Goal: Task Accomplishment & Management: Manage account settings

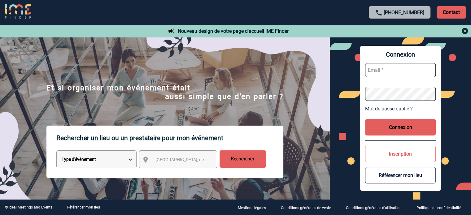
type input "tthiam@ime-groupe.com"
click at [386, 125] on button "Connexion" at bounding box center [400, 127] width 71 height 16
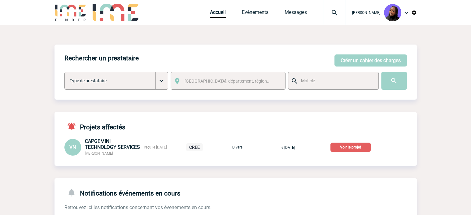
click at [353, 148] on p "Voir le projet" at bounding box center [350, 147] width 40 height 9
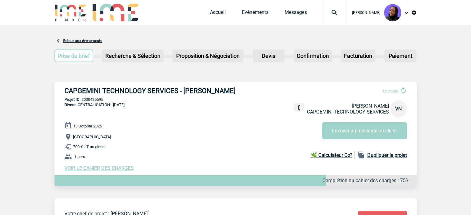
click at [149, 89] on h3 "CAPGEMINI TECHNOLOGY SERVICES - [PERSON_NAME]" at bounding box center [157, 91] width 186 height 8
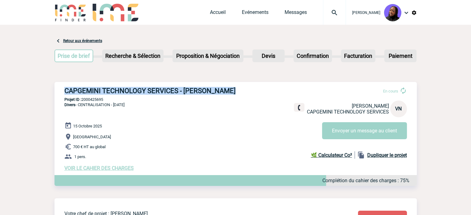
click at [149, 89] on h3 "CAPGEMINI TECHNOLOGY SERVICES - [PERSON_NAME]" at bounding box center [157, 91] width 186 height 8
copy div "CAPGEMINI TECHNOLOGY SERVICES - [PERSON_NAME]"
click at [193, 89] on h3 "CAPGEMINI TECHNOLOGY SERVICES - [PERSON_NAME]" at bounding box center [157, 91] width 186 height 8
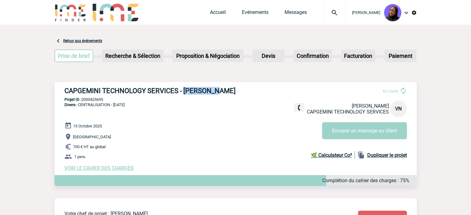
click at [193, 89] on h3 "CAPGEMINI TECHNOLOGY SERVICES - [PERSON_NAME]" at bounding box center [157, 91] width 186 height 8
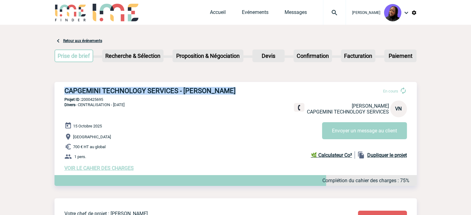
click at [193, 89] on h3 "CAPGEMINI TECHNOLOGY SERVICES - [PERSON_NAME]" at bounding box center [157, 91] width 186 height 8
click at [130, 91] on h3 "CAPGEMINI TECHNOLOGY SERVICES - [PERSON_NAME]" at bounding box center [157, 91] width 186 height 8
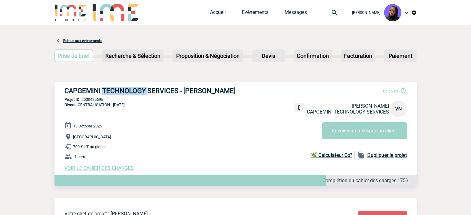
click at [130, 91] on h3 "CAPGEMINI TECHNOLOGY SERVICES - [PERSON_NAME]" at bounding box center [157, 91] width 186 height 8
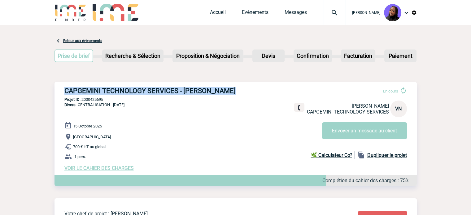
click at [130, 91] on h3 "CAPGEMINI TECHNOLOGY SERVICES - [PERSON_NAME]" at bounding box center [157, 91] width 186 height 8
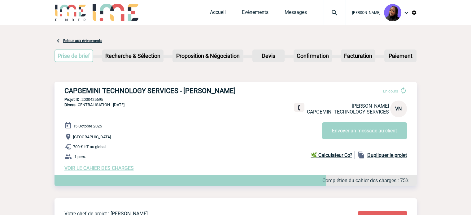
click at [98, 97] on div "CAPGEMINI TECHNOLOGY SERVICES - Virginie NGUYEN En cours Virginie NGUYEN CAPGEM…" at bounding box center [235, 129] width 362 height 94
copy p "2000425695"
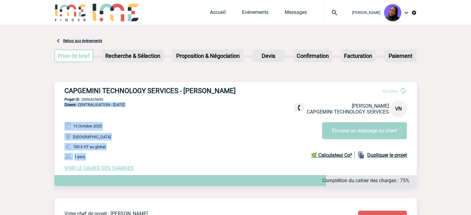
drag, startPoint x: 90, startPoint y: 157, endPoint x: 61, endPoint y: 112, distance: 53.3
click at [61, 112] on div "CAPGEMINI TECHNOLOGY SERVICES - Virginie NGUYEN En cours Virginie NGUYEN CAPGEM…" at bounding box center [235, 129] width 362 height 94
copy div "Divers - CENTRALISATION - Family Day 15 Octobre 2025 Nantes 700 € HT au global …"
click at [119, 169] on span "VOIR LE CAHIER DES CHARGES" at bounding box center [98, 168] width 69 height 6
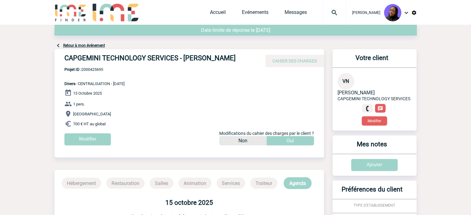
click at [134, 56] on h4 "CAPGEMINI TECHNOLOGY SERVICES - [PERSON_NAME]" at bounding box center [157, 59] width 186 height 11
drag, startPoint x: 179, startPoint y: 55, endPoint x: 56, endPoint y: 58, distance: 122.5
click at [56, 58] on div "CAPGEMINI TECHNOLOGY SERVICES - Virginie NGUYEN CAHIER DES CHARGES" at bounding box center [188, 58] width 269 height 18
copy h4 "CAPGEMINI TECHNOLOGY SERVICES"
click at [247, 13] on link "Evénements" at bounding box center [255, 13] width 27 height 9
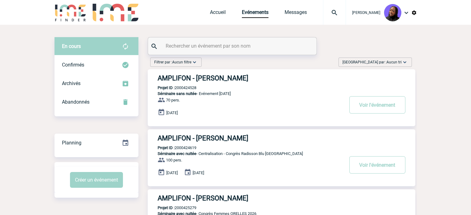
click at [199, 44] on input "text" at bounding box center [233, 45] width 138 height 9
type input "200041"
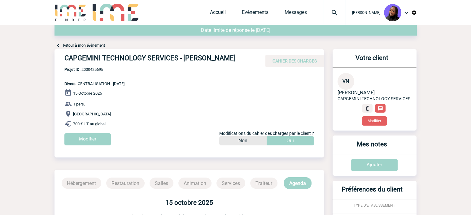
click at [93, 68] on span "Projet ID : 2000425695" at bounding box center [94, 69] width 60 height 5
copy span "2000425695"
click at [90, 68] on span "Projet ID : 2000425695" at bounding box center [94, 69] width 60 height 5
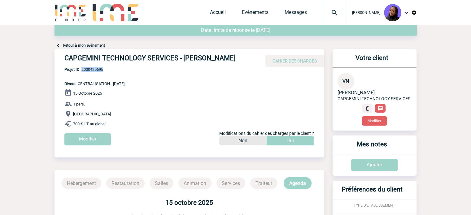
click at [92, 70] on span "Projet ID : 2000425695" at bounding box center [94, 69] width 60 height 5
drag, startPoint x: 159, startPoint y: 85, endPoint x: 202, endPoint y: 62, distance: 49.0
click at [162, 83] on div "CAPGEMINI TECHNOLOGY SERVICES - Virginie NGUYEN CAHIER DES CHARGES CAPGEMINI TE…" at bounding box center [188, 99] width 269 height 101
drag, startPoint x: 236, startPoint y: 59, endPoint x: 184, endPoint y: 61, distance: 51.4
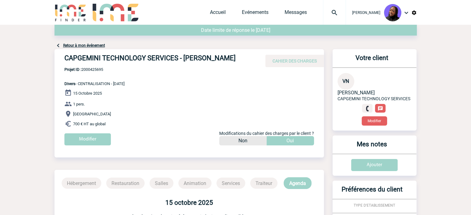
click at [184, 61] on h4 "CAPGEMINI TECHNOLOGY SERVICES - Virginie NGUYEN" at bounding box center [157, 59] width 186 height 11
copy h4 "Virginie NGUYEN"
click at [88, 138] on input "Modifier" at bounding box center [87, 139] width 46 height 12
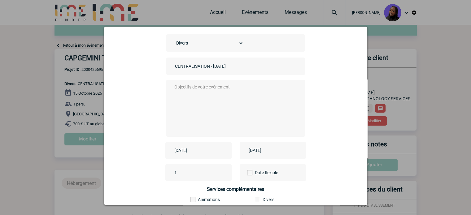
scroll to position [77, 0]
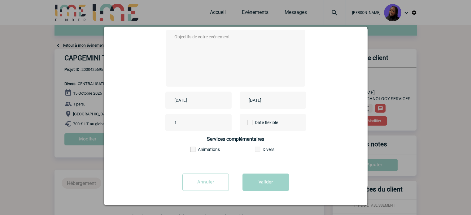
drag, startPoint x: 195, startPoint y: 122, endPoint x: 151, endPoint y: 123, distance: 44.0
click at [151, 123] on div "1 Date flexible" at bounding box center [236, 122] width 248 height 17
type input "150"
click at [206, 60] on textarea at bounding box center [234, 58] width 122 height 50
type textarea "0"
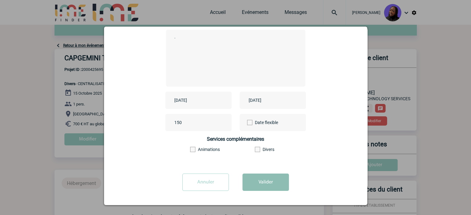
type textarea "."
click at [261, 181] on button "Valider" at bounding box center [265, 182] width 46 height 17
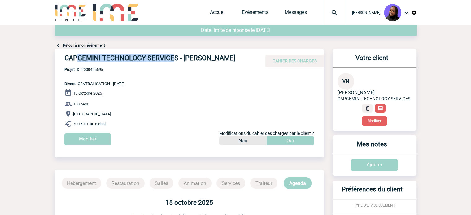
drag, startPoint x: 175, startPoint y: 55, endPoint x: 126, endPoint y: 58, distance: 49.3
click at [82, 54] on h4 "CAPGEMINI TECHNOLOGY SERVICES - Virginie NGUYEN" at bounding box center [157, 59] width 186 height 11
click at [176, 58] on h4 "CAPGEMINI TECHNOLOGY SERVICES - Virginie NGUYEN" at bounding box center [157, 59] width 186 height 11
drag, startPoint x: 178, startPoint y: 58, endPoint x: 64, endPoint y: 55, distance: 113.6
click at [64, 55] on h4 "CAPGEMINI TECHNOLOGY SERVICES - Virginie NGUYEN" at bounding box center [157, 59] width 186 height 11
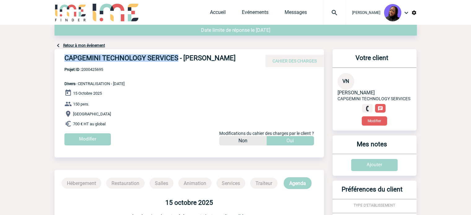
copy h4 "CAPGEMINI TECHNOLOGY SERVICES"
click at [88, 69] on span "Projet ID : 2000425695" at bounding box center [94, 69] width 60 height 5
copy span "2000425695"
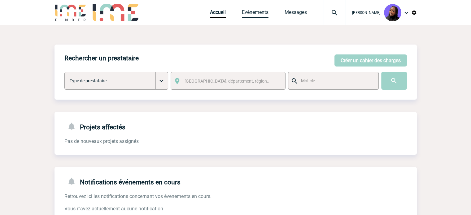
click at [262, 11] on link "Evénements" at bounding box center [255, 13] width 27 height 9
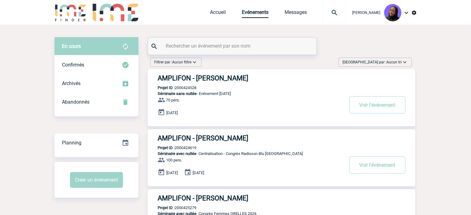
click at [228, 45] on input "text" at bounding box center [233, 45] width 138 height 9
paste input "2000425499"
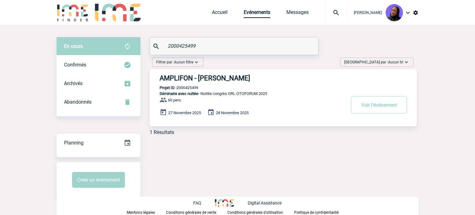
type input "2000425499"
click at [219, 80] on h3 "AMPLIFON - Pauline VALET" at bounding box center [253, 78] width 186 height 8
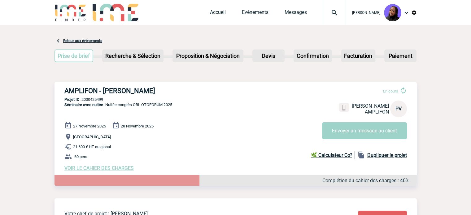
click at [93, 173] on div "AMPLIFON - [PERSON_NAME] En cours [PERSON_NAME] VALET AMPLIFON PV Envoyer un me…" at bounding box center [235, 129] width 362 height 94
click at [92, 170] on span "VOIR LE CAHIER DES CHARGES" at bounding box center [98, 168] width 69 height 6
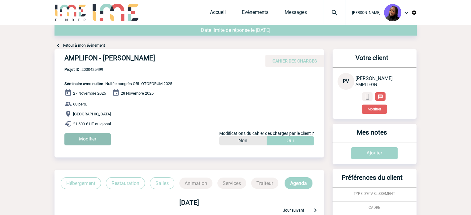
click at [83, 137] on input "Modifier" at bounding box center [87, 139] width 46 height 12
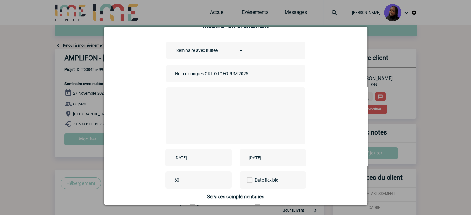
scroll to position [62, 0]
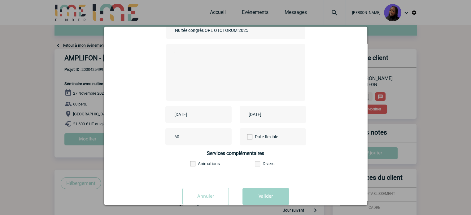
click at [271, 114] on input "2025-11-28" at bounding box center [268, 114] width 43 height 8
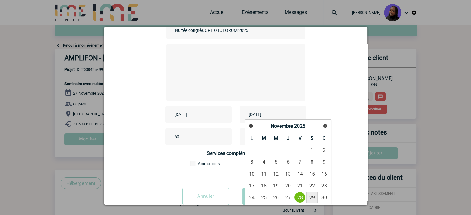
click at [314, 193] on link "29" at bounding box center [311, 197] width 11 height 11
type input "2025-11-29"
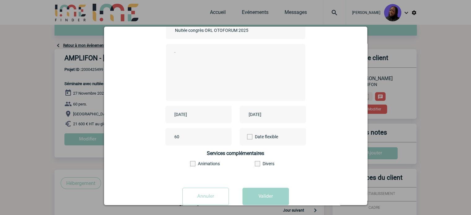
scroll to position [77, 0]
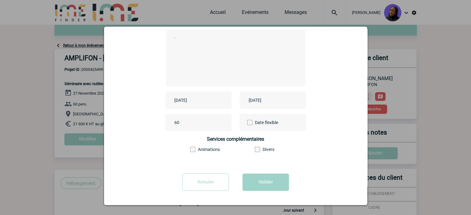
click at [208, 52] on textarea "." at bounding box center [234, 58] width 122 height 50
type textarea ".."
click at [269, 180] on button "Valider" at bounding box center [265, 182] width 46 height 17
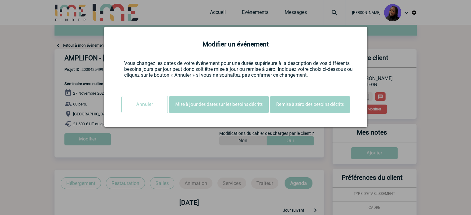
scroll to position [0, 0]
click at [208, 107] on button "Mise à jour des dates sur les besoins décrits" at bounding box center [219, 104] width 100 height 17
click at [200, 106] on button "Mise à jour des dates sur les besoins décrits" at bounding box center [219, 104] width 100 height 17
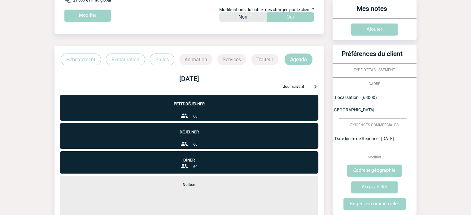
scroll to position [186, 0]
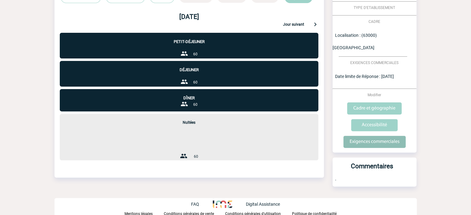
click at [352, 136] on input "Exigences commerciales" at bounding box center [374, 142] width 62 height 12
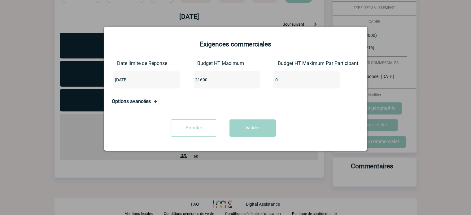
drag, startPoint x: 216, startPoint y: 81, endPoint x: 177, endPoint y: 79, distance: 38.4
click at [177, 79] on div "Date limite de Réponse : 2025-09-17 Budget HT Maximum 21600 Budget HT Maximum P…" at bounding box center [236, 76] width 248 height 33
type input "16090"
click at [246, 130] on button "Valider" at bounding box center [252, 127] width 46 height 17
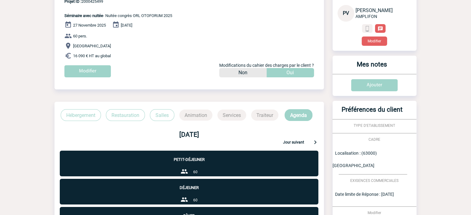
scroll to position [0, 0]
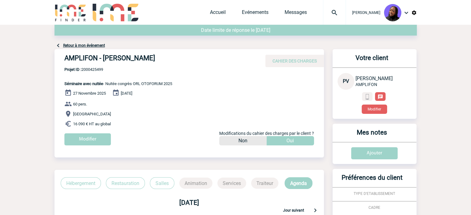
click at [259, 8] on div "Accueil Evénements Messages Projet, client Projet, client" at bounding box center [278, 12] width 136 height 25
click at [292, 11] on link "Messages" at bounding box center [295, 13] width 22 height 9
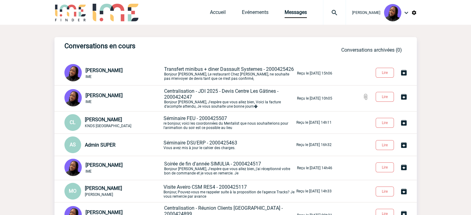
click at [217, 66] on span "Transfert minibus + diner Dassault Systemes - 2000425426" at bounding box center [229, 69] width 130 height 6
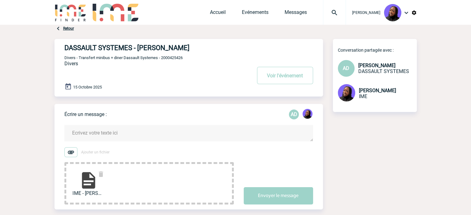
click at [100, 133] on textarea at bounding box center [188, 133] width 248 height 16
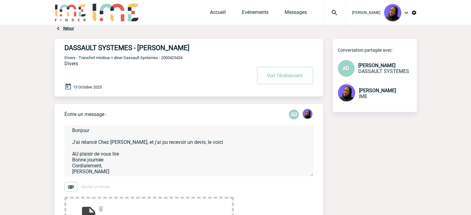
scroll to position [3, 0]
drag, startPoint x: 78, startPoint y: 152, endPoint x: 80, endPoint y: 149, distance: 3.7
click at [80, 149] on textarea "Bonjour J'ai relancé Chez [PERSON_NAME], et j'ai pu recevoir un devis, le voici…" at bounding box center [188, 150] width 248 height 51
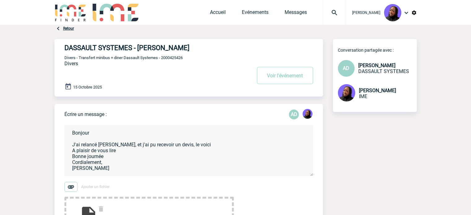
scroll to position [0, 0]
click at [215, 145] on textarea "Bonjour J'ai relancé [PERSON_NAME], et j'ai pu recevoir un devis, le voici Au p…" at bounding box center [188, 150] width 248 height 51
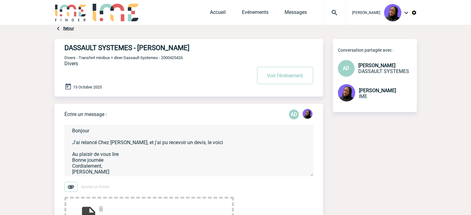
scroll to position [3, 0]
type textarea "Bonjour J'ai relancé Chez [PERSON_NAME], et j'ai pu recevoir un devis, le voici…"
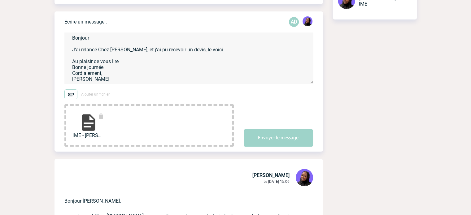
scroll to position [93, 0]
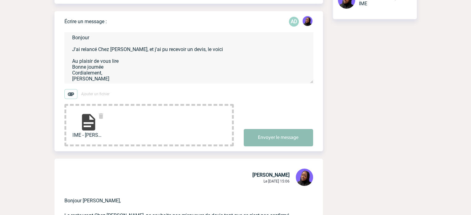
click at [261, 131] on button "Envoyer le message" at bounding box center [277, 137] width 69 height 17
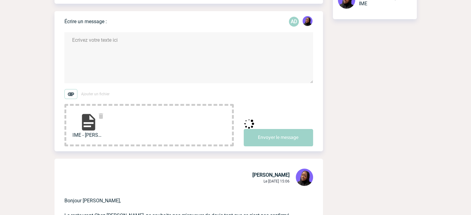
scroll to position [0, 0]
